Goal: Information Seeking & Learning: Learn about a topic

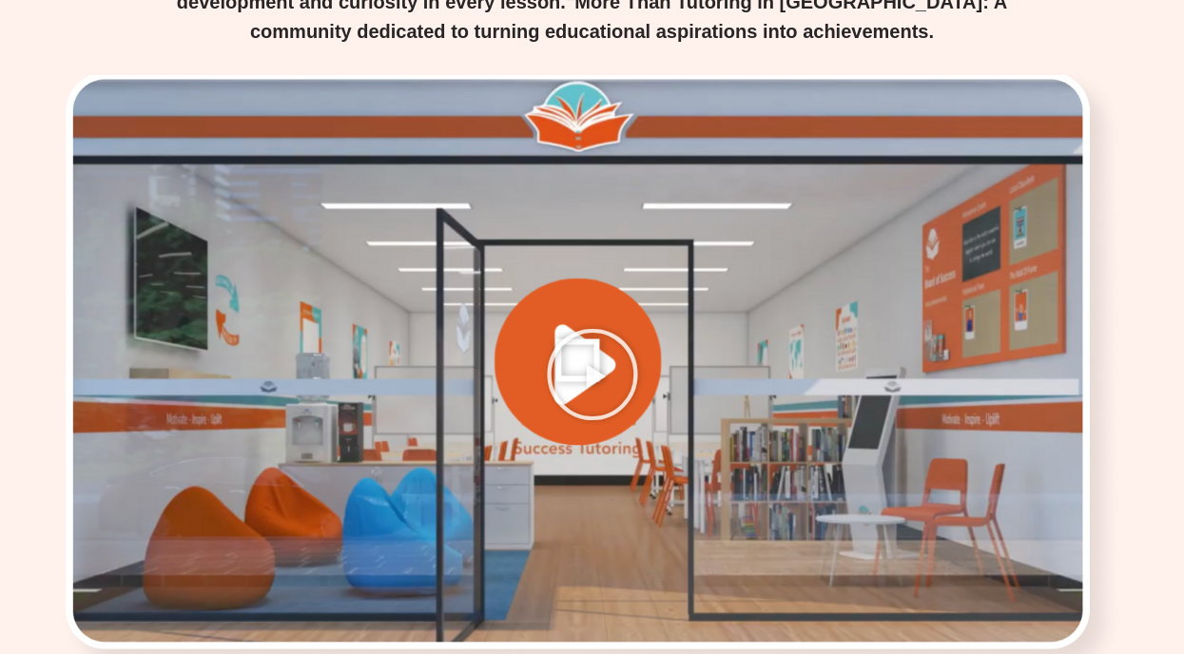
scroll to position [3879, 0]
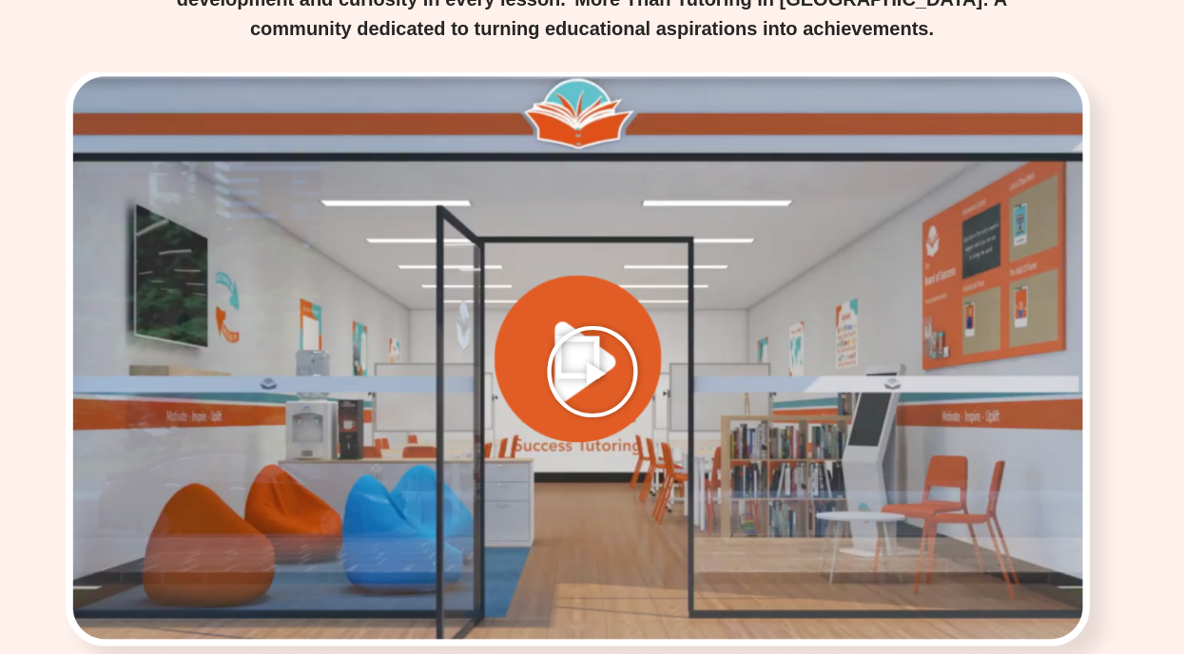
click at [579, 324] on icon "Play Video" at bounding box center [592, 371] width 95 height 95
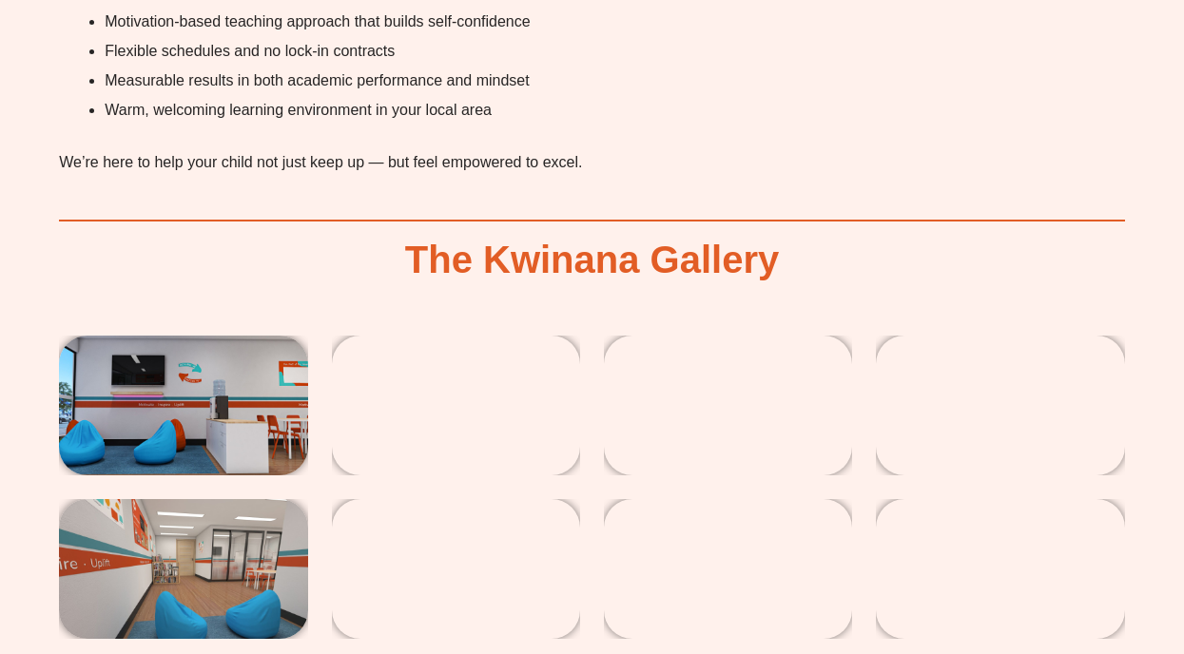
scroll to position [4756, 0]
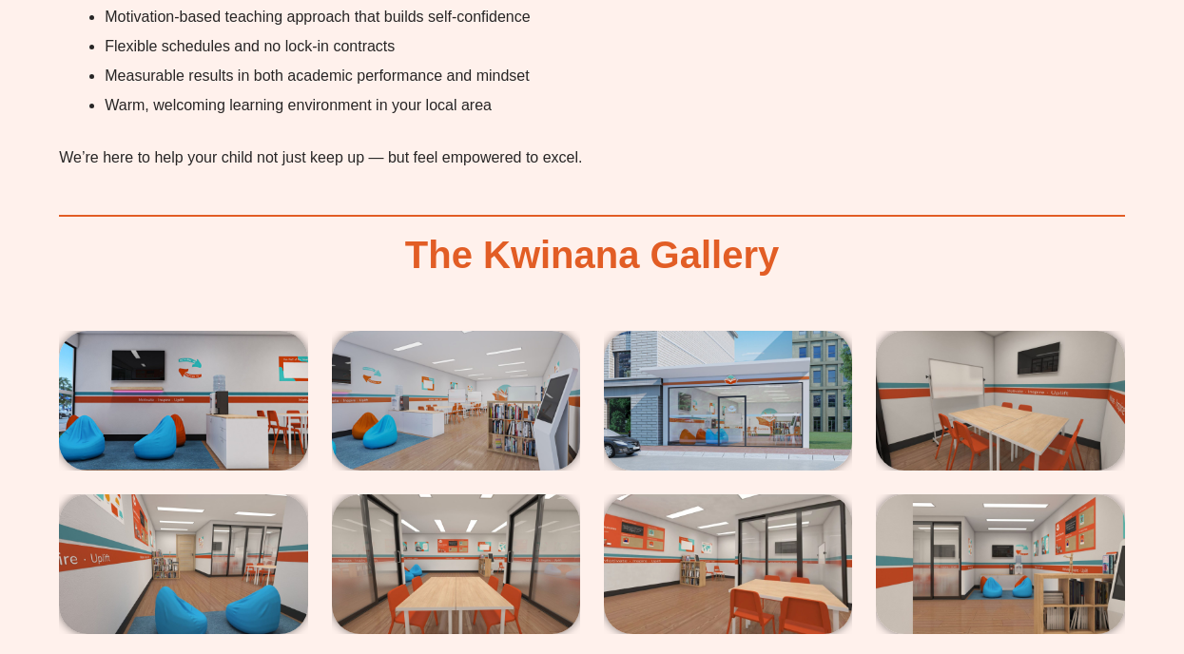
click at [150, 423] on img at bounding box center [183, 401] width 248 height 140
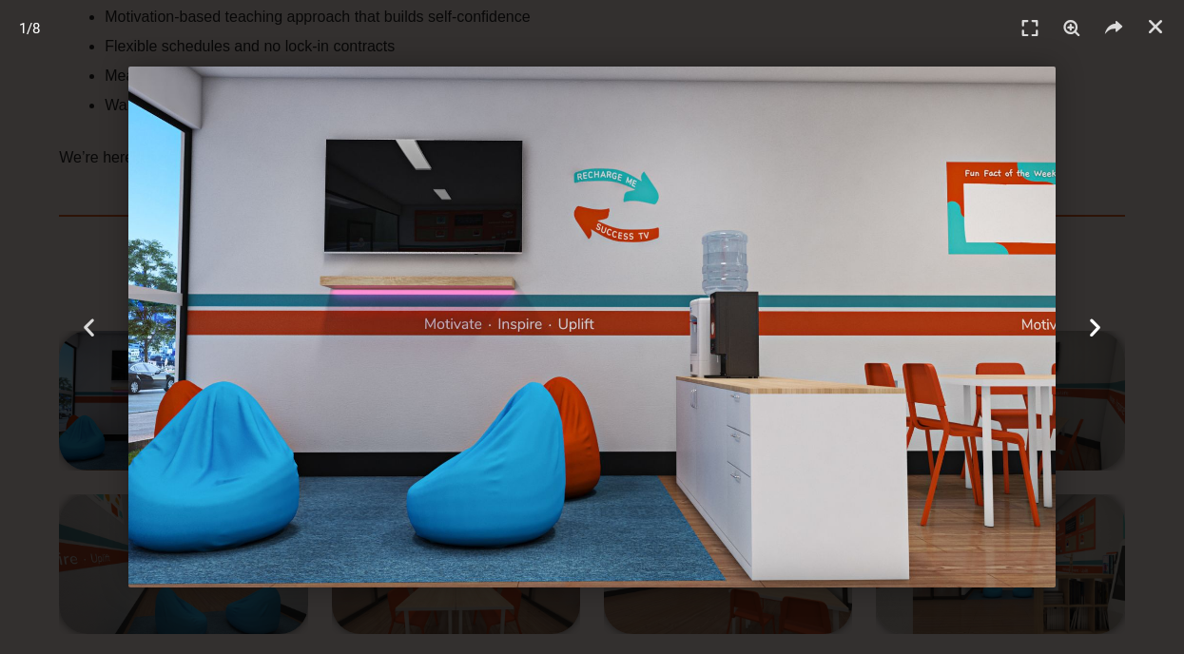
click at [1091, 329] on icon "Next slide" at bounding box center [1095, 328] width 24 height 24
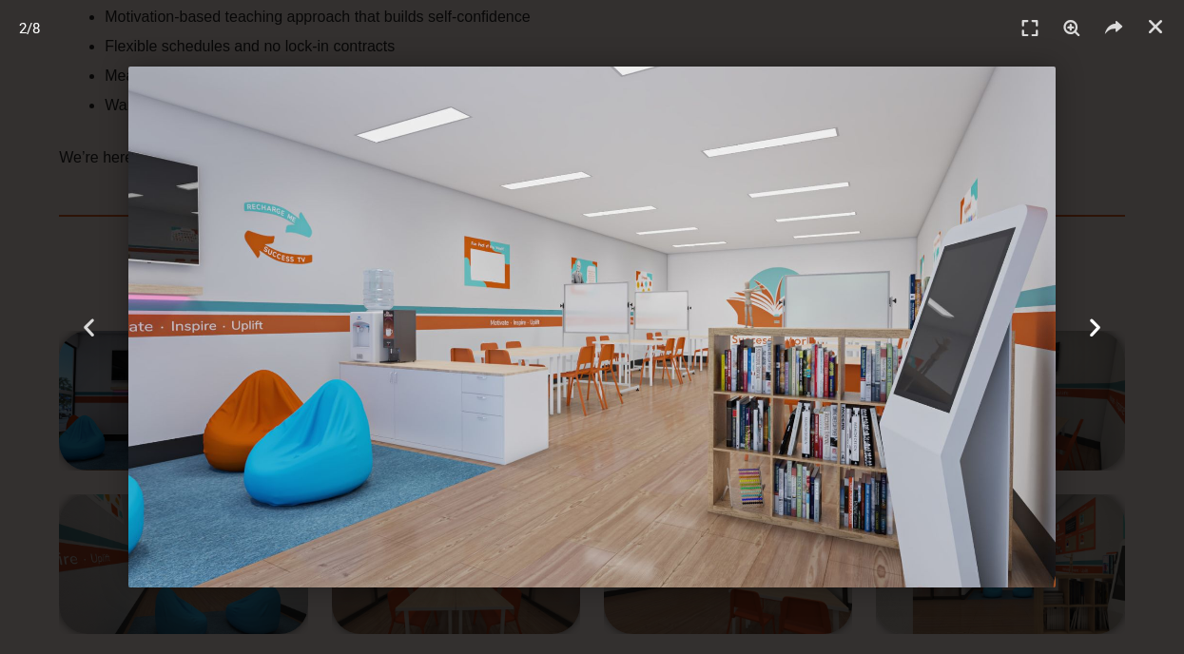
click at [1091, 329] on icon "Next slide" at bounding box center [1095, 328] width 24 height 24
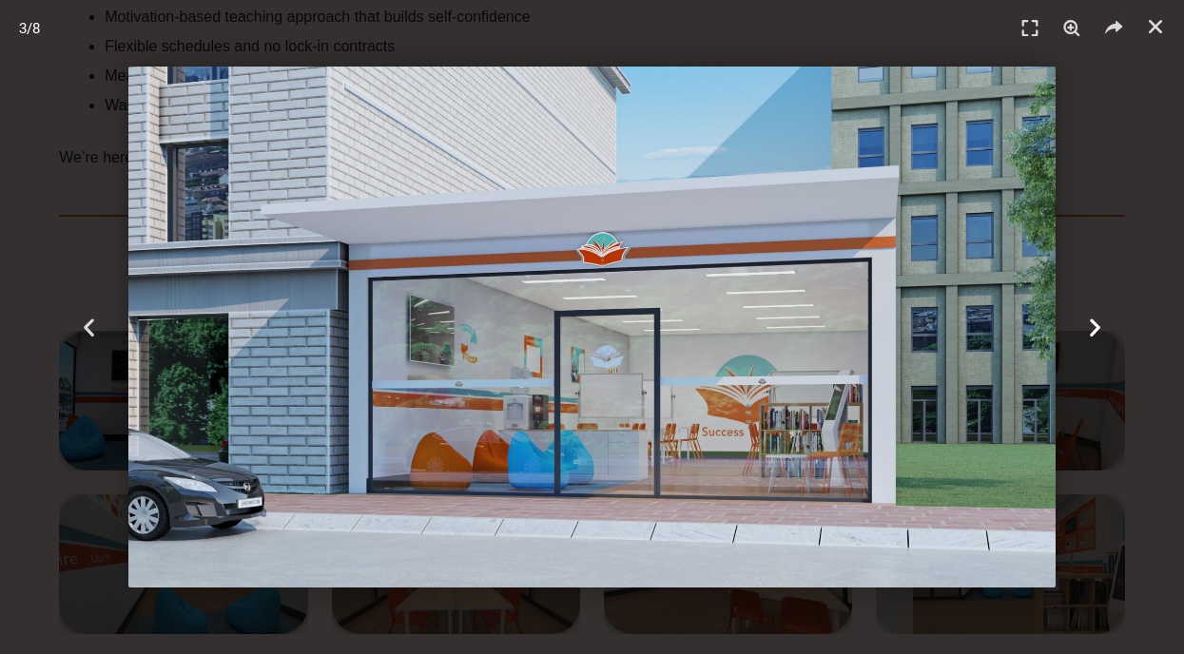
click at [1091, 329] on icon "Next slide" at bounding box center [1095, 328] width 24 height 24
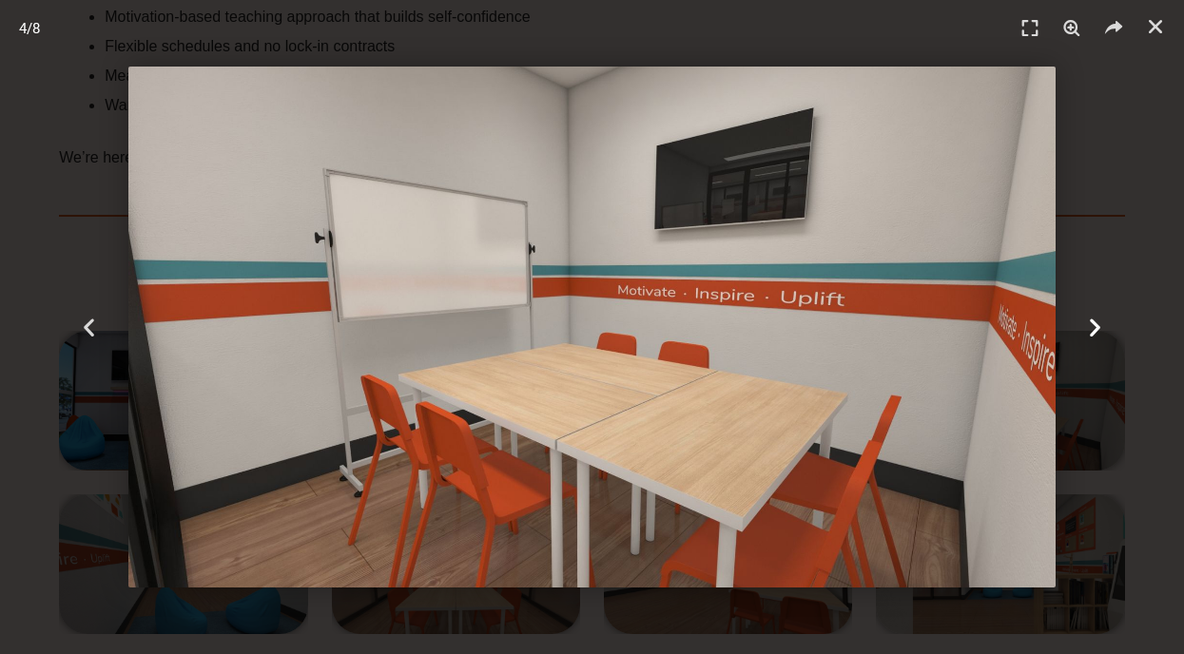
click at [1091, 329] on icon "Next slide" at bounding box center [1095, 328] width 24 height 24
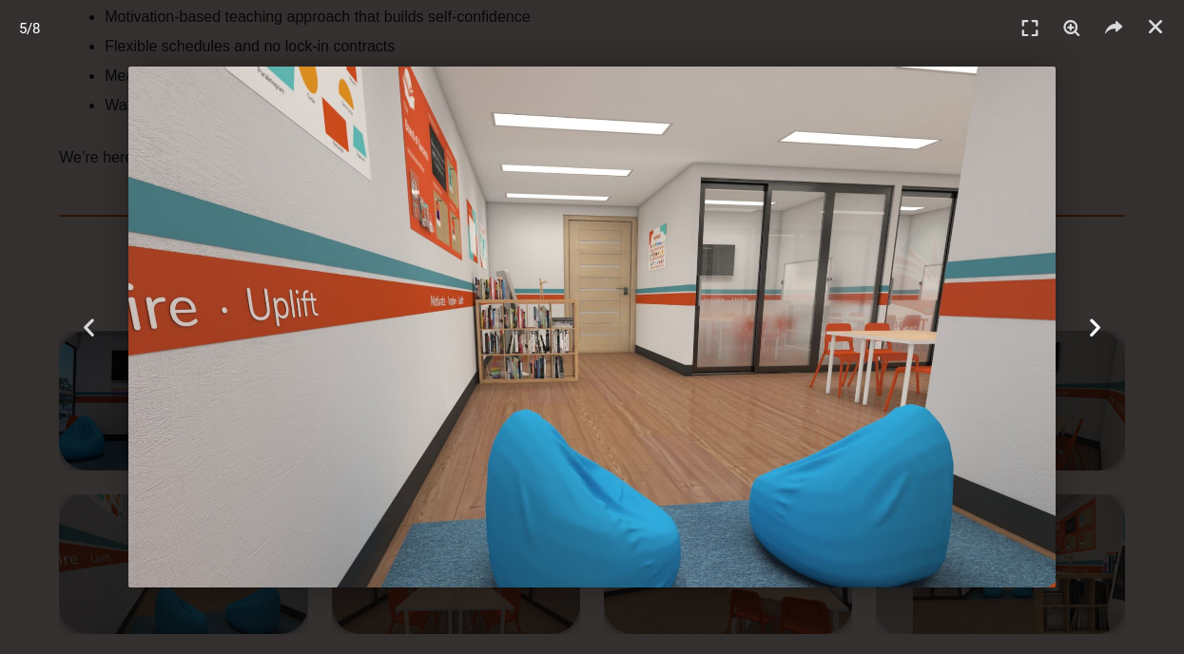
click at [1091, 329] on icon "Next slide" at bounding box center [1095, 328] width 24 height 24
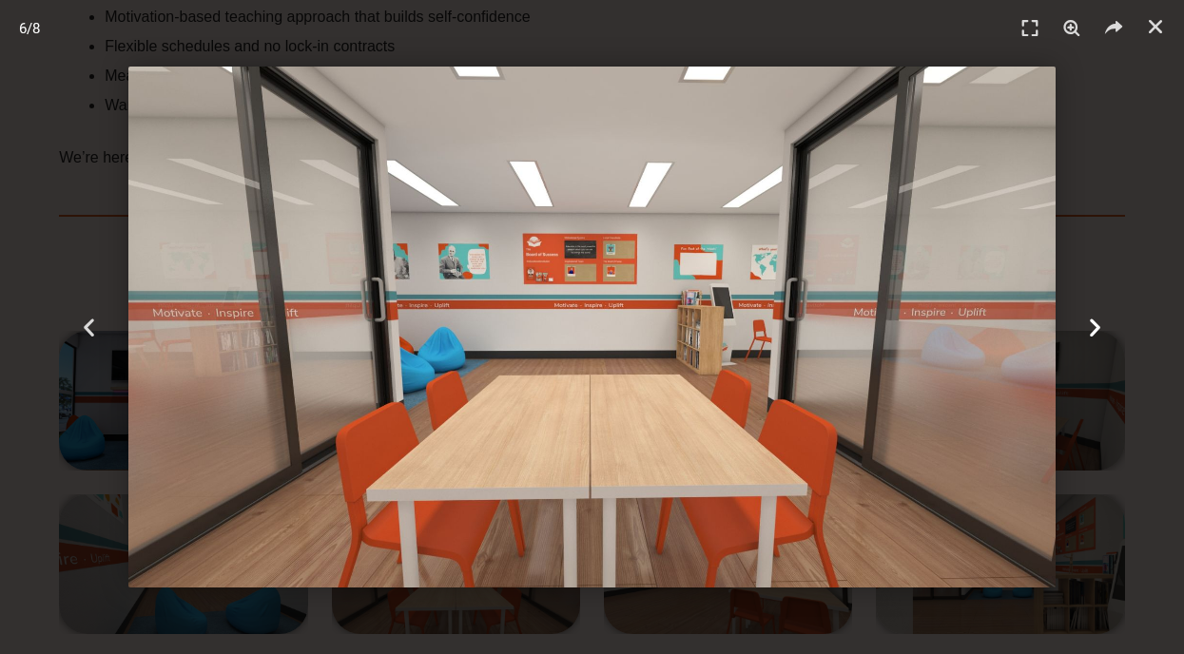
click at [1091, 329] on icon "Next slide" at bounding box center [1095, 328] width 24 height 24
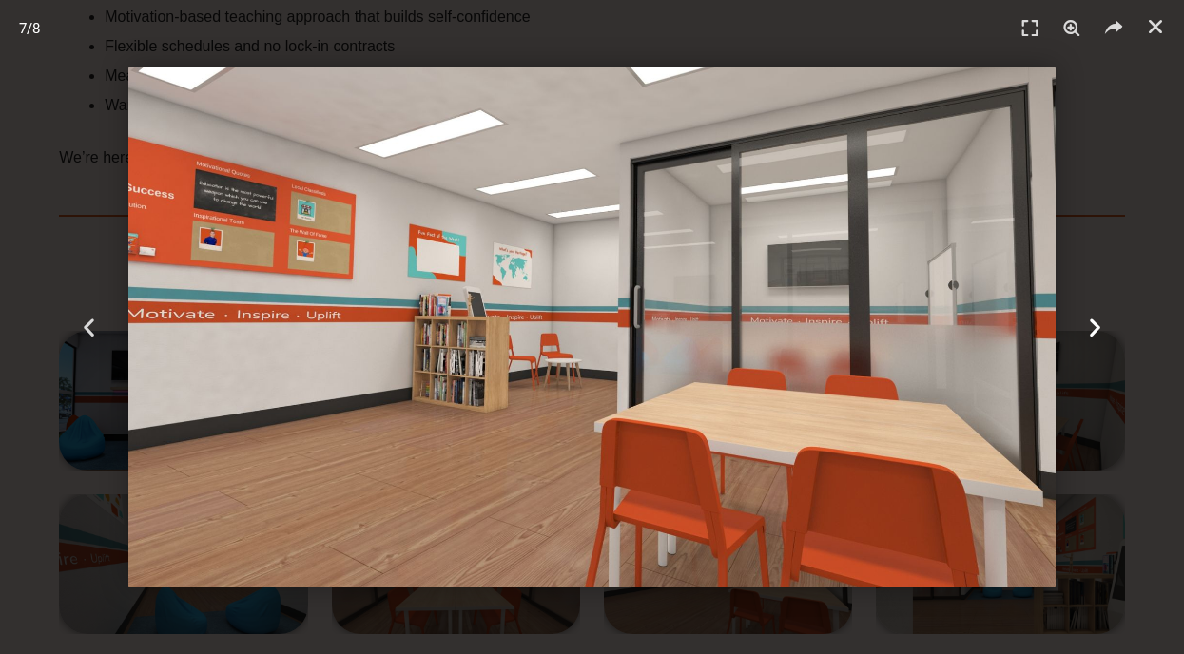
click at [1091, 329] on icon "Next slide" at bounding box center [1095, 328] width 24 height 24
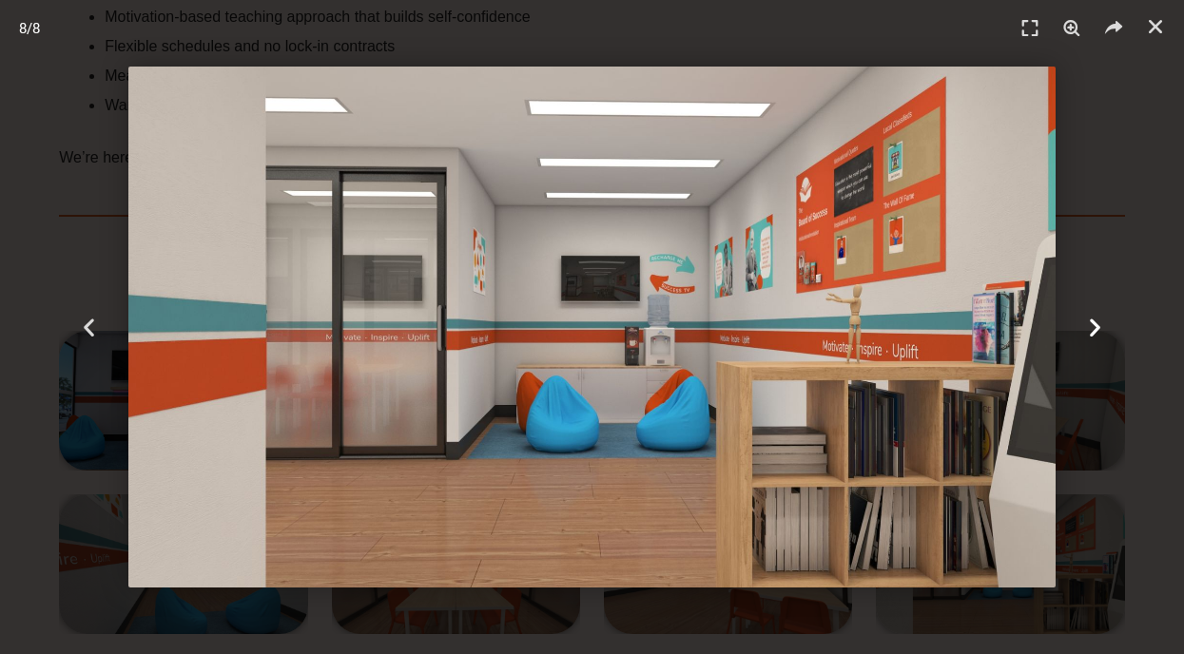
click at [1091, 330] on icon "Next slide" at bounding box center [1095, 328] width 24 height 24
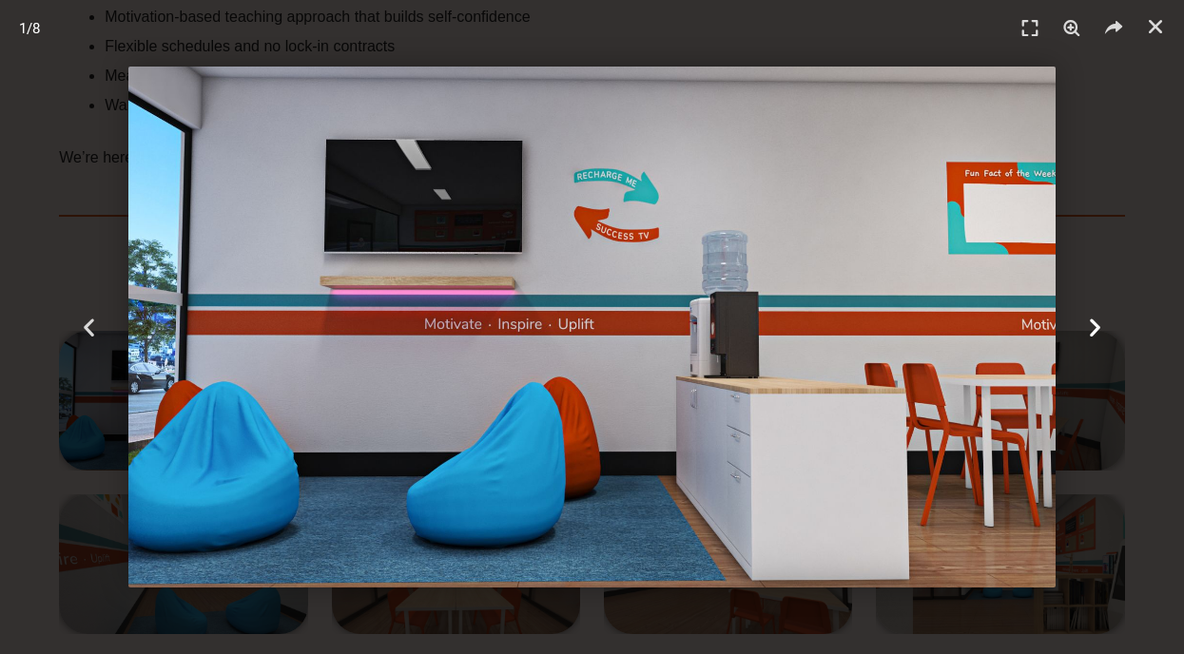
click at [1091, 330] on icon "Next slide" at bounding box center [1095, 328] width 24 height 24
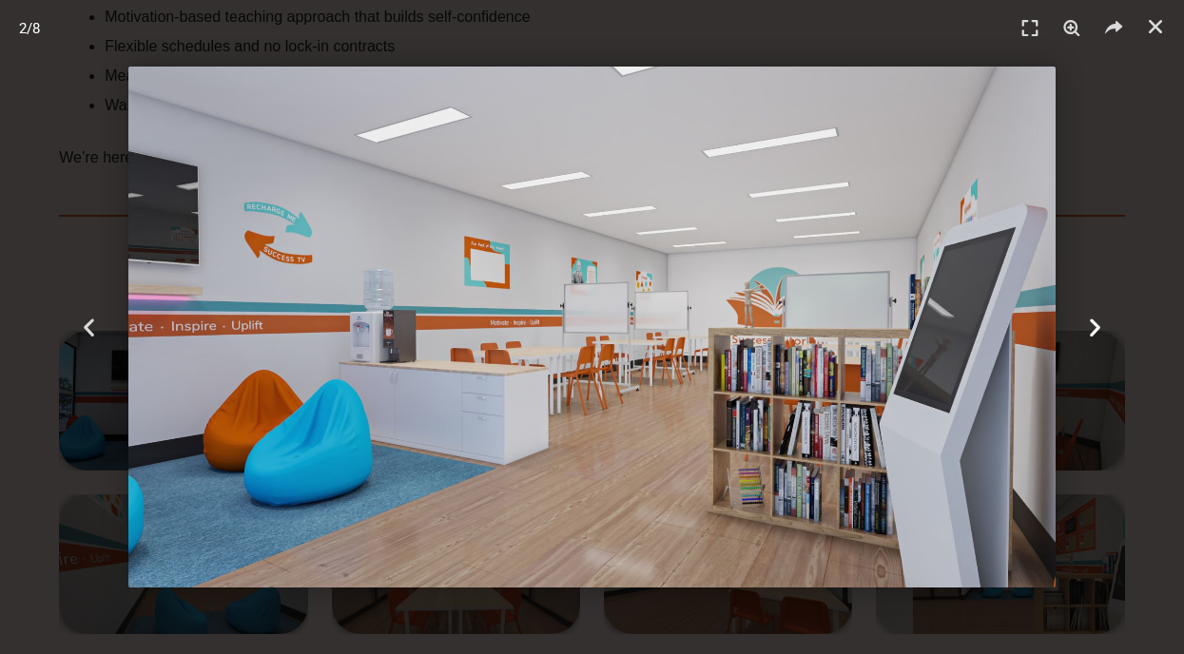
click at [1091, 330] on icon "Next slide" at bounding box center [1095, 328] width 24 height 24
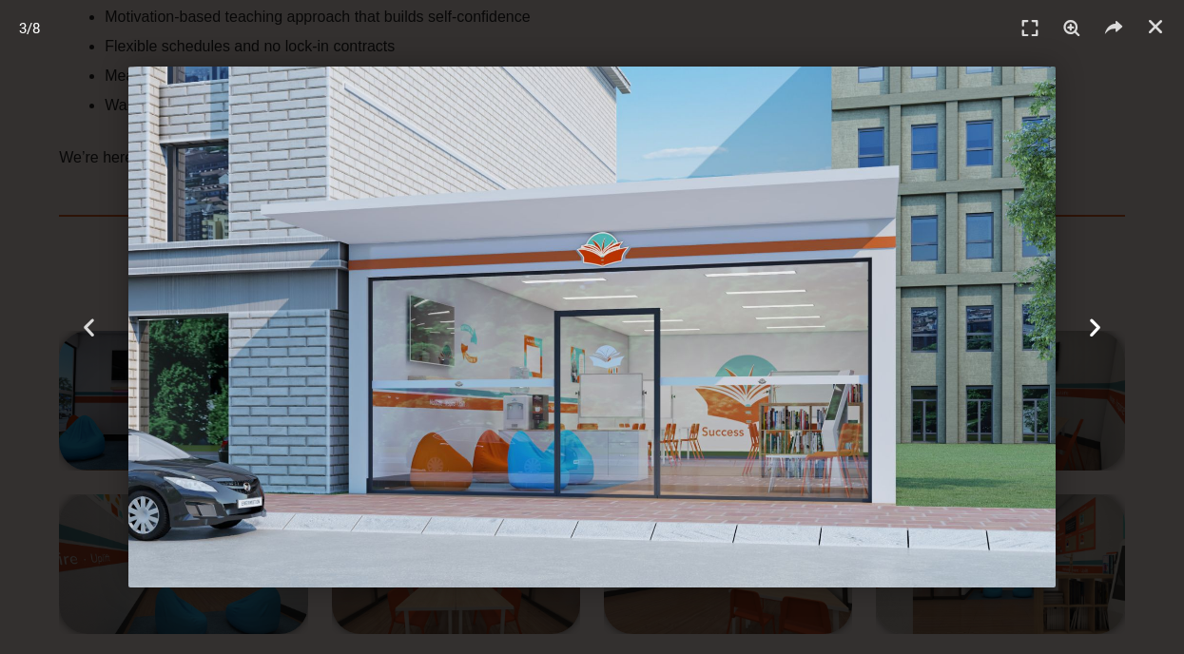
click at [1091, 330] on icon "Next slide" at bounding box center [1095, 328] width 24 height 24
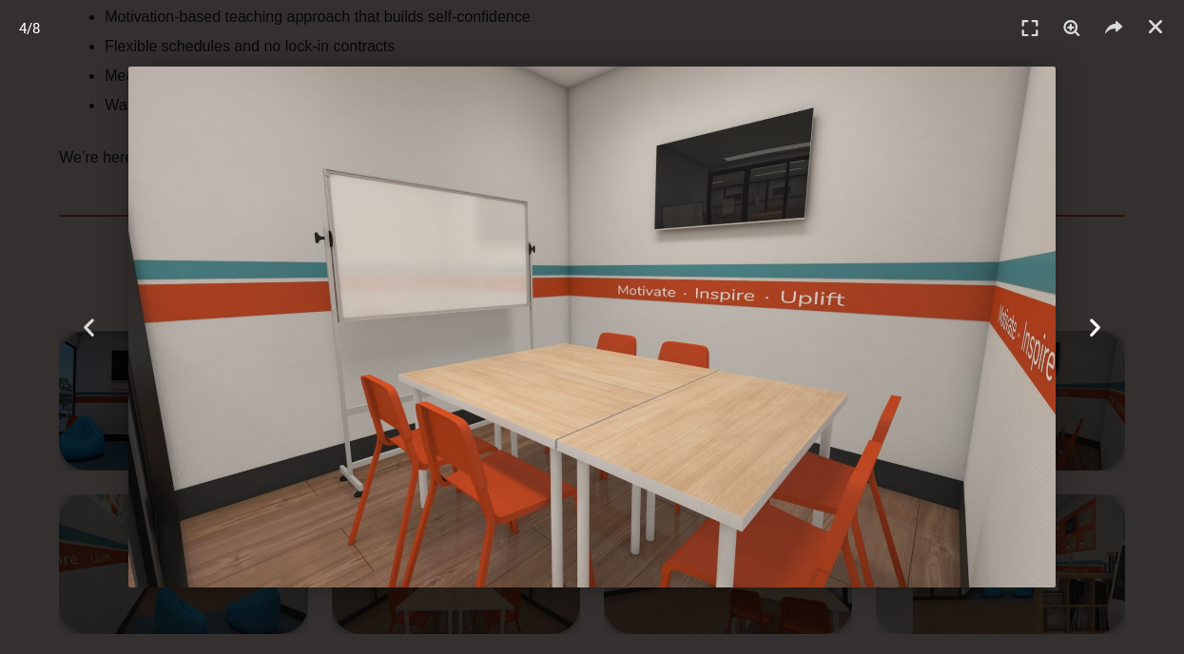
click at [1085, 340] on div "Next" at bounding box center [1095, 327] width 178 height 654
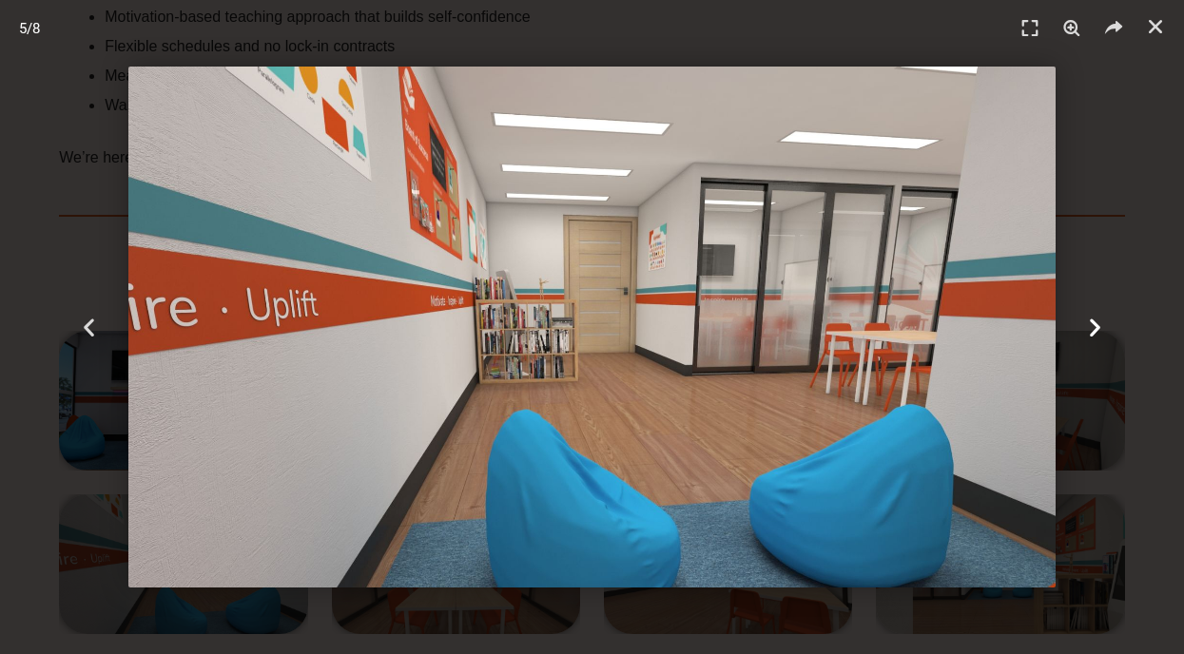
click at [1085, 340] on div "Next" at bounding box center [1095, 327] width 178 height 654
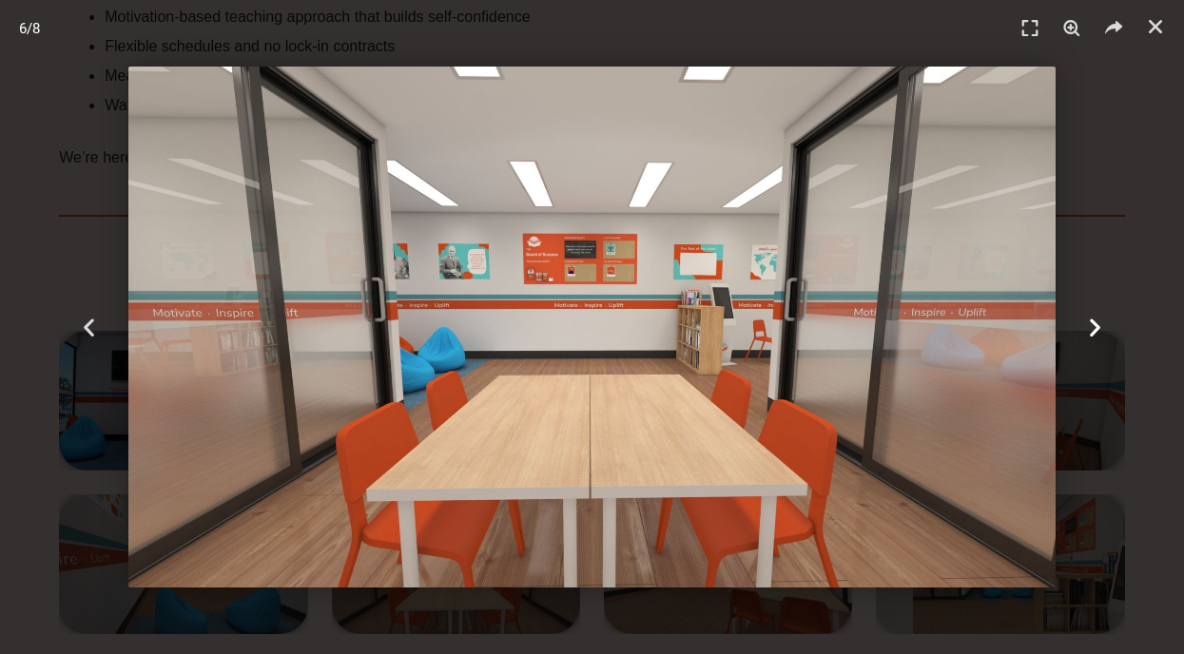
click at [1085, 340] on div "Next" at bounding box center [1095, 327] width 178 height 654
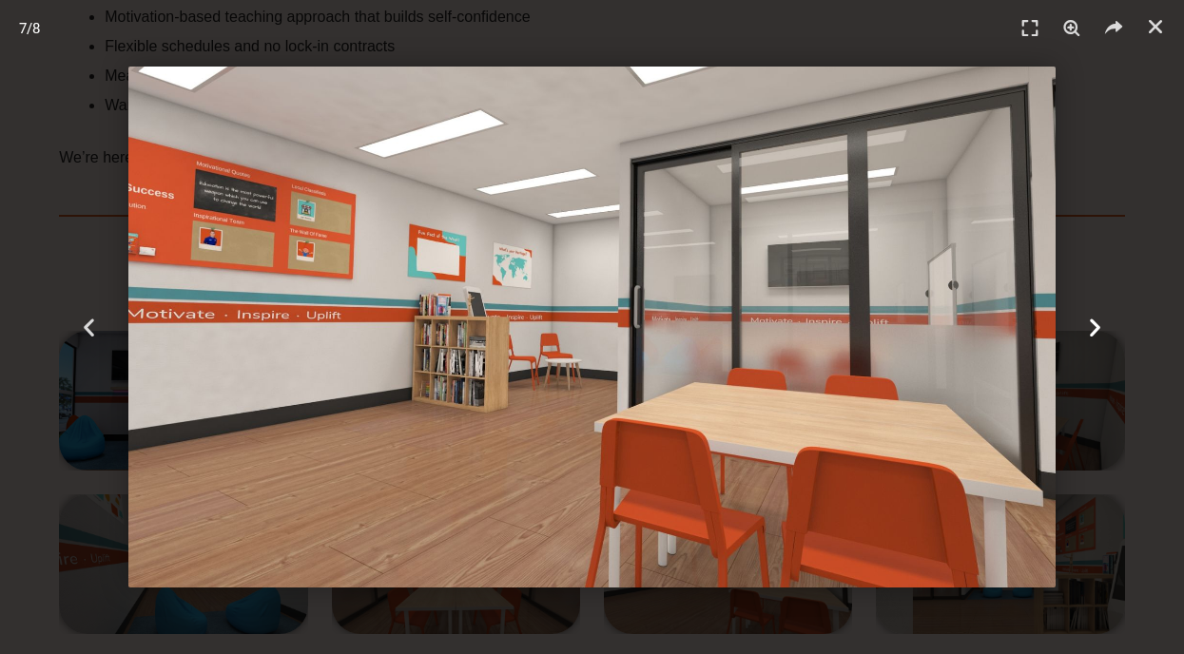
click at [1085, 341] on div "Next" at bounding box center [1095, 327] width 178 height 654
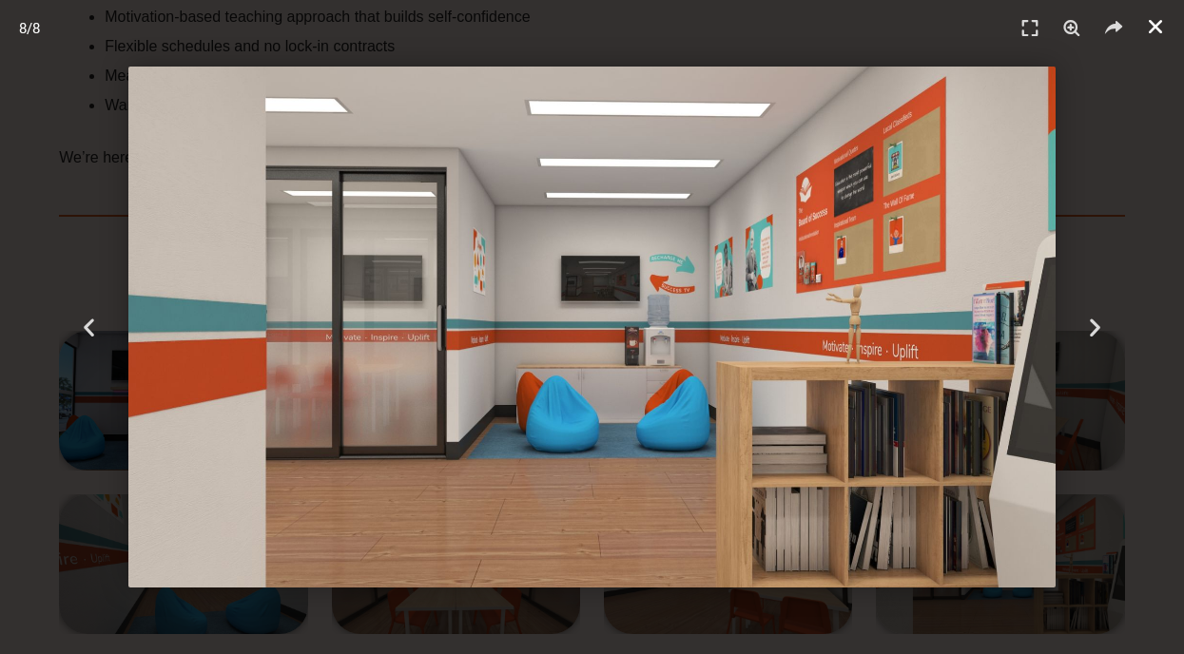
click at [1150, 30] on icon "Close (Esc)" at bounding box center [1155, 26] width 19 height 19
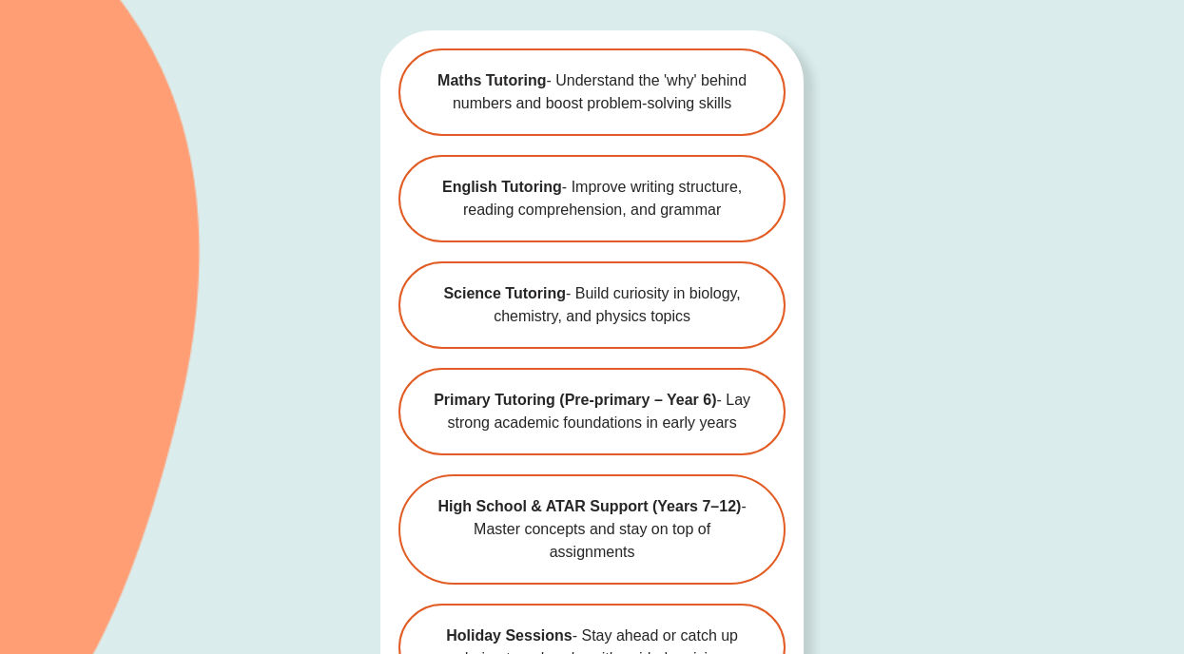
scroll to position [5671, 0]
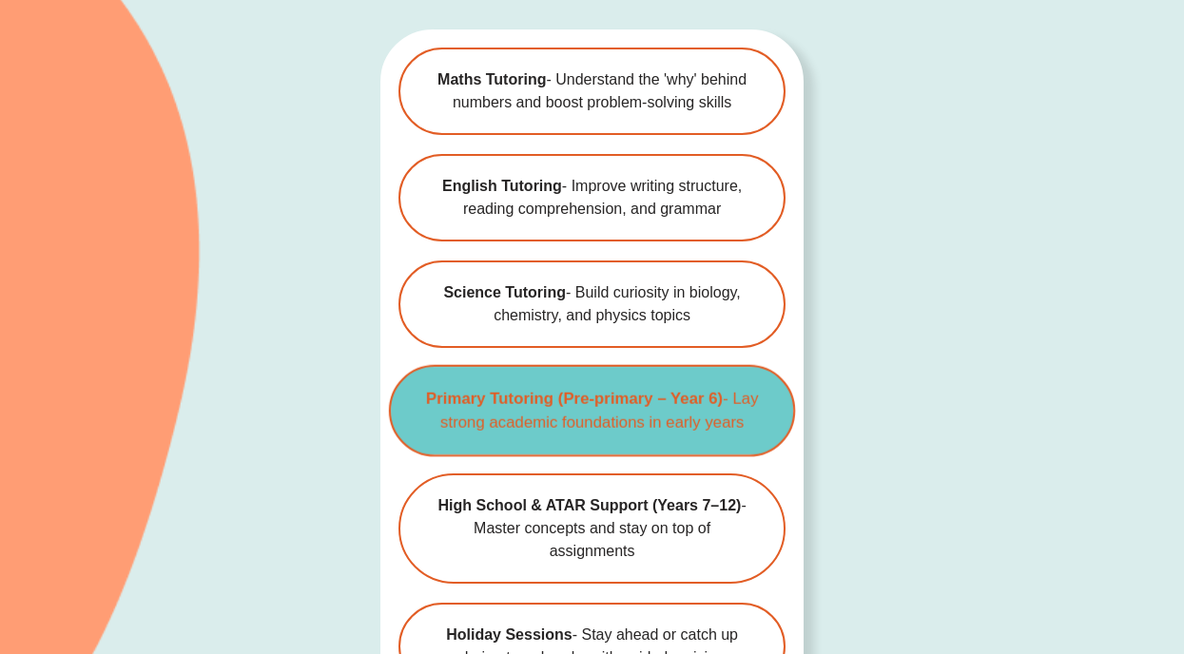
click at [698, 387] on span "Primary Tutoring (Pre-primary – Year 6) - Lay strong academic foundations in ea…" at bounding box center [591, 411] width 342 height 48
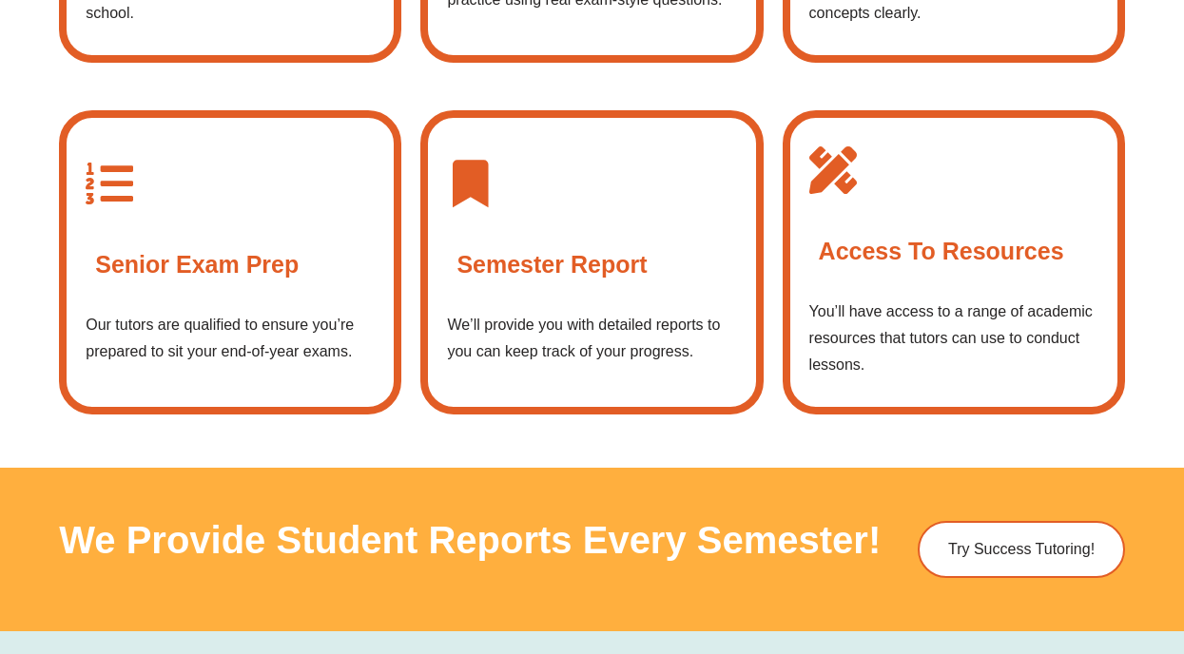
scroll to position [2595, 0]
